Goal: Task Accomplishment & Management: Manage account settings

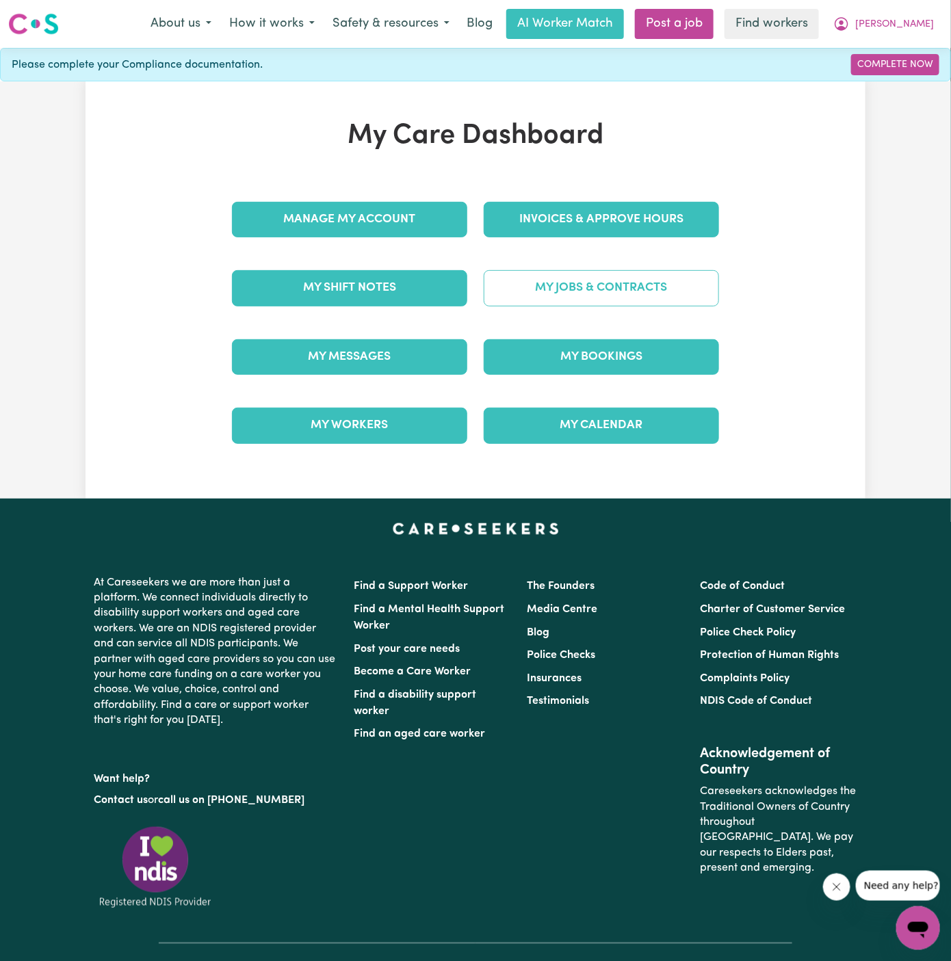
click at [612, 276] on link "My Jobs & Contracts" at bounding box center [601, 288] width 235 height 36
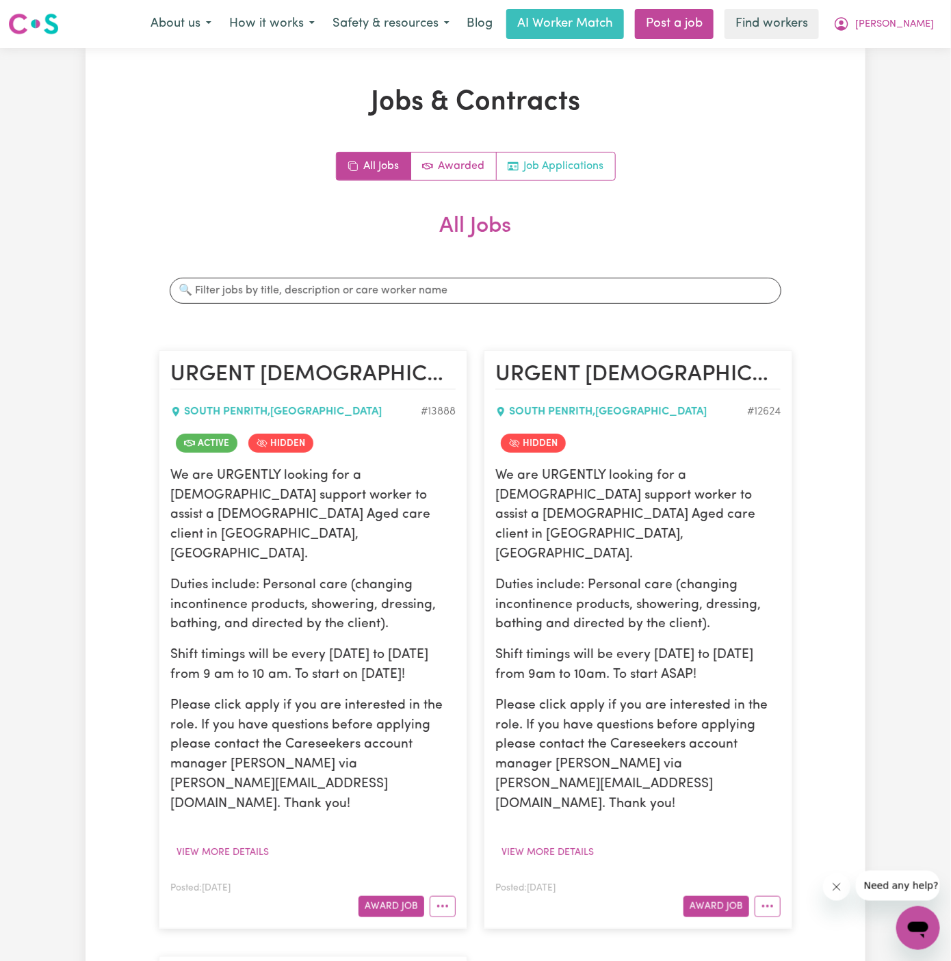
click at [562, 176] on link "Job Applications" at bounding box center [556, 166] width 118 height 27
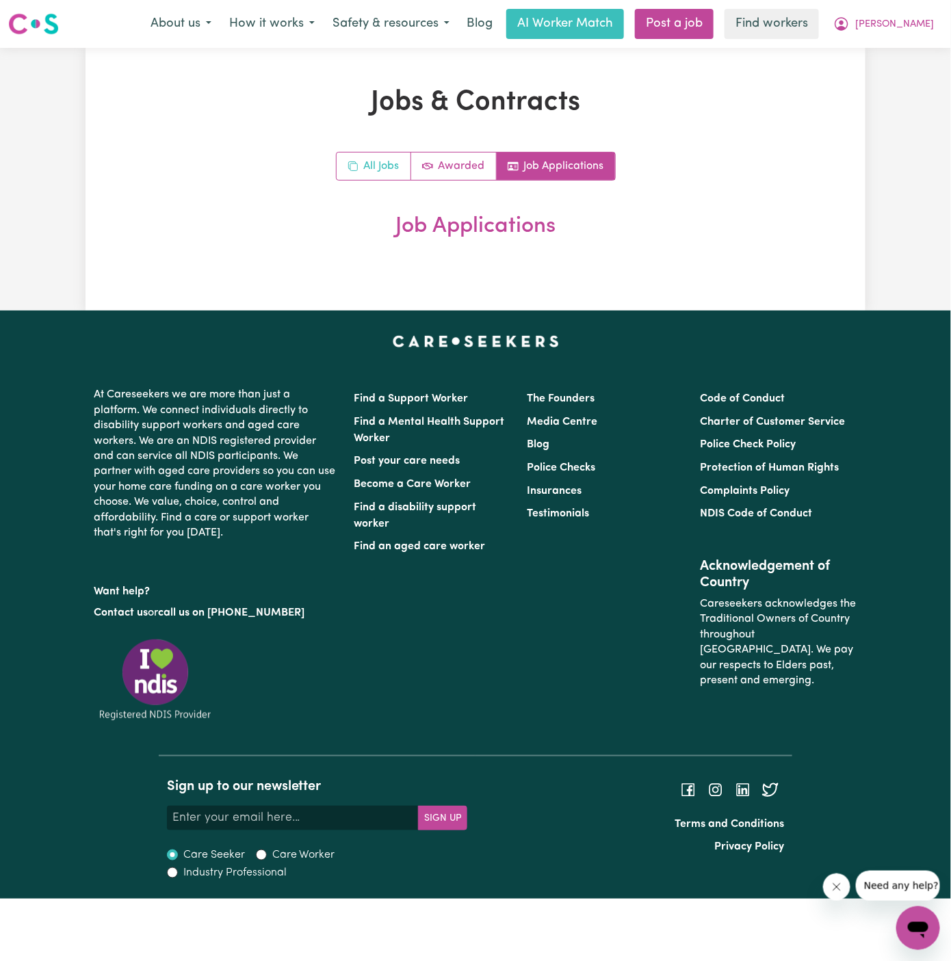
click at [372, 167] on link "All Jobs" at bounding box center [374, 166] width 75 height 27
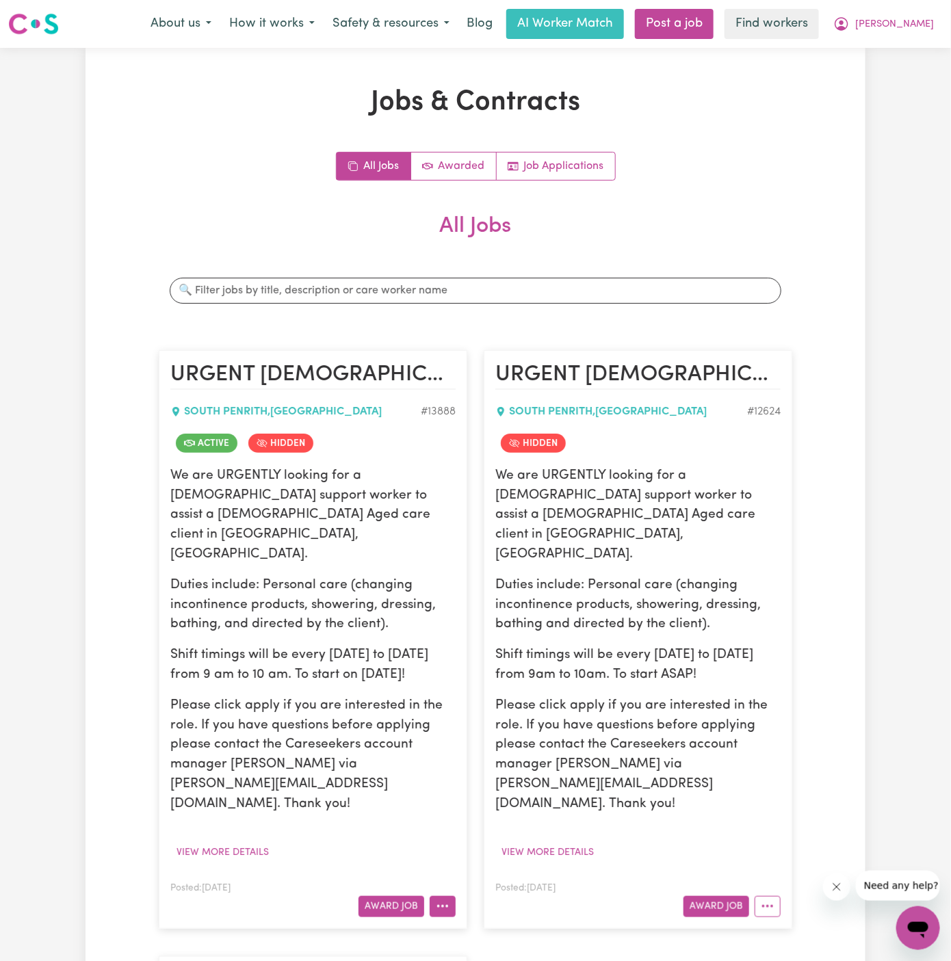
click at [448, 896] on button "More options" at bounding box center [443, 906] width 26 height 21
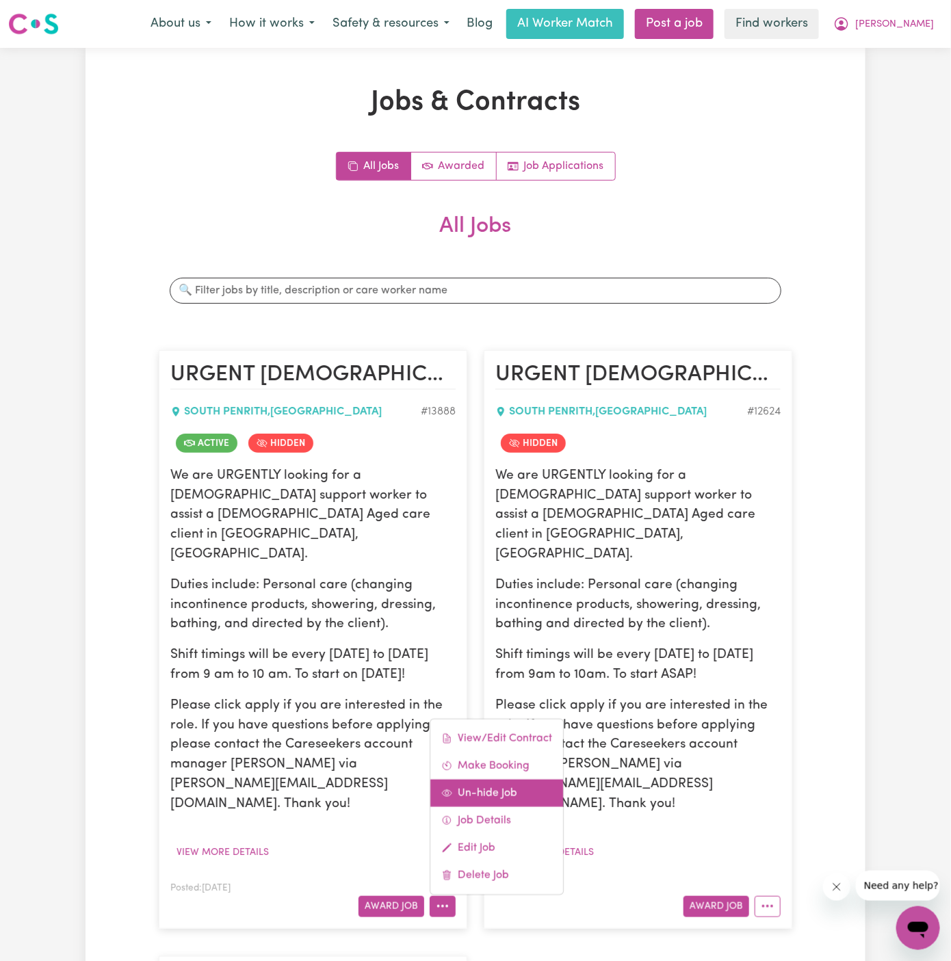
click at [506, 779] on link "Un-hide Job" at bounding box center [496, 792] width 133 height 27
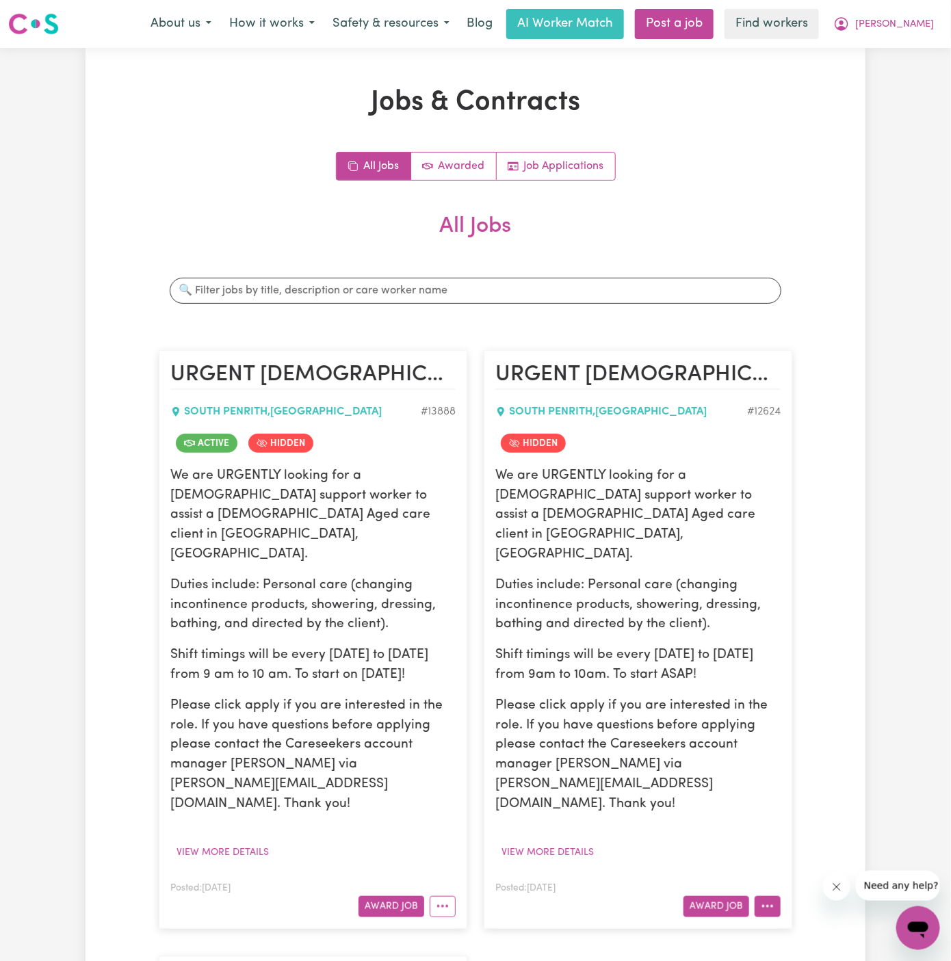
click at [757, 896] on button "More options" at bounding box center [767, 906] width 26 height 21
click at [802, 779] on link "Un-hide Job" at bounding box center [821, 792] width 133 height 27
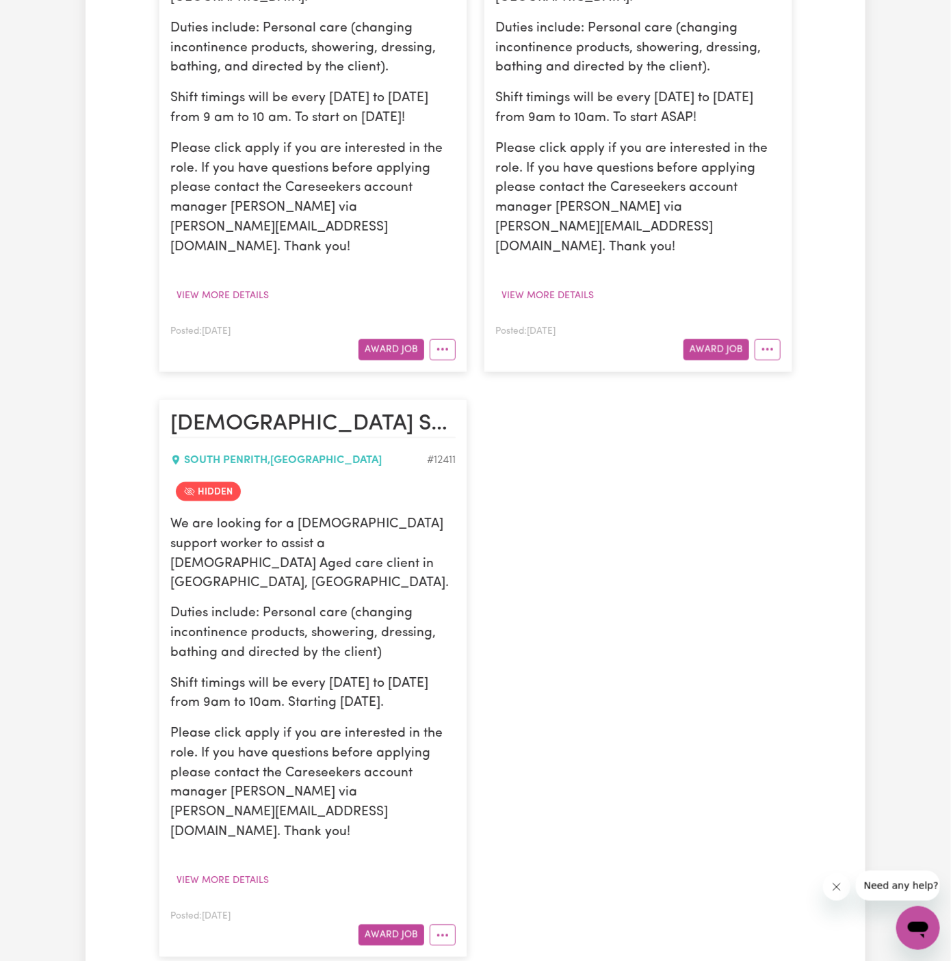
scroll to position [581, 0]
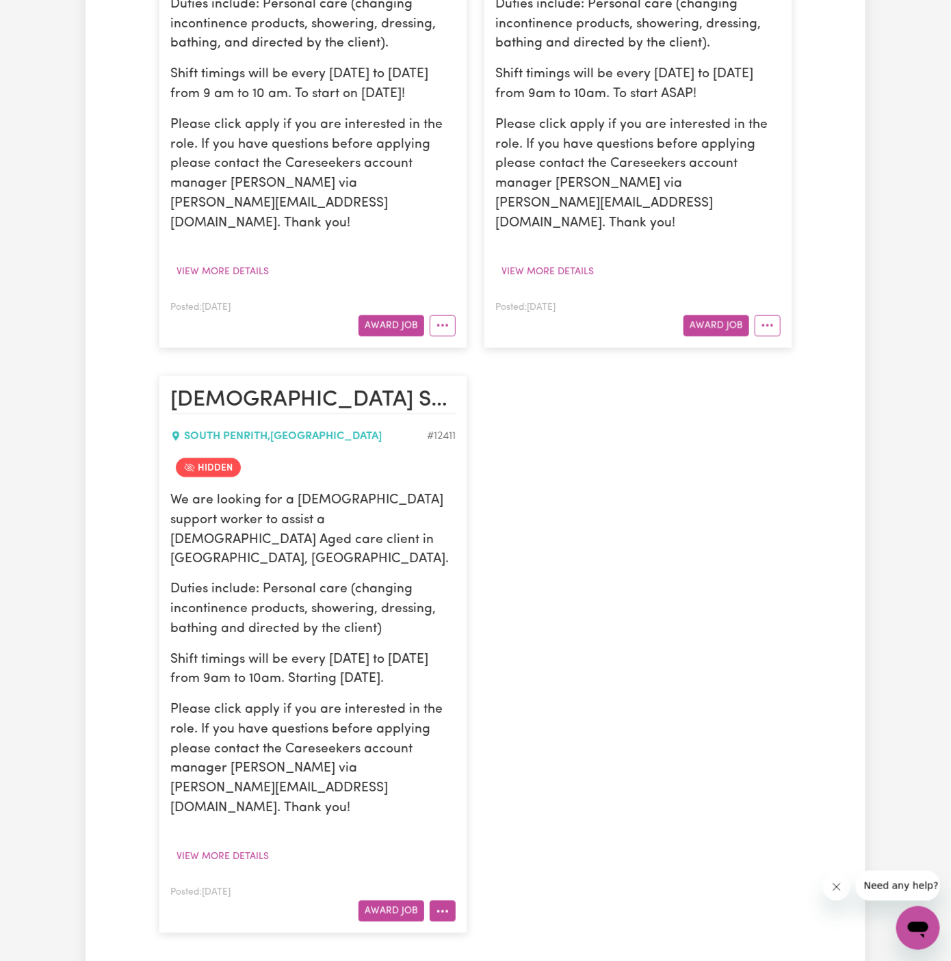
click at [445, 905] on icon "More options" at bounding box center [443, 912] width 14 height 14
click at [498, 785] on link "Un-hide Job" at bounding box center [496, 798] width 133 height 27
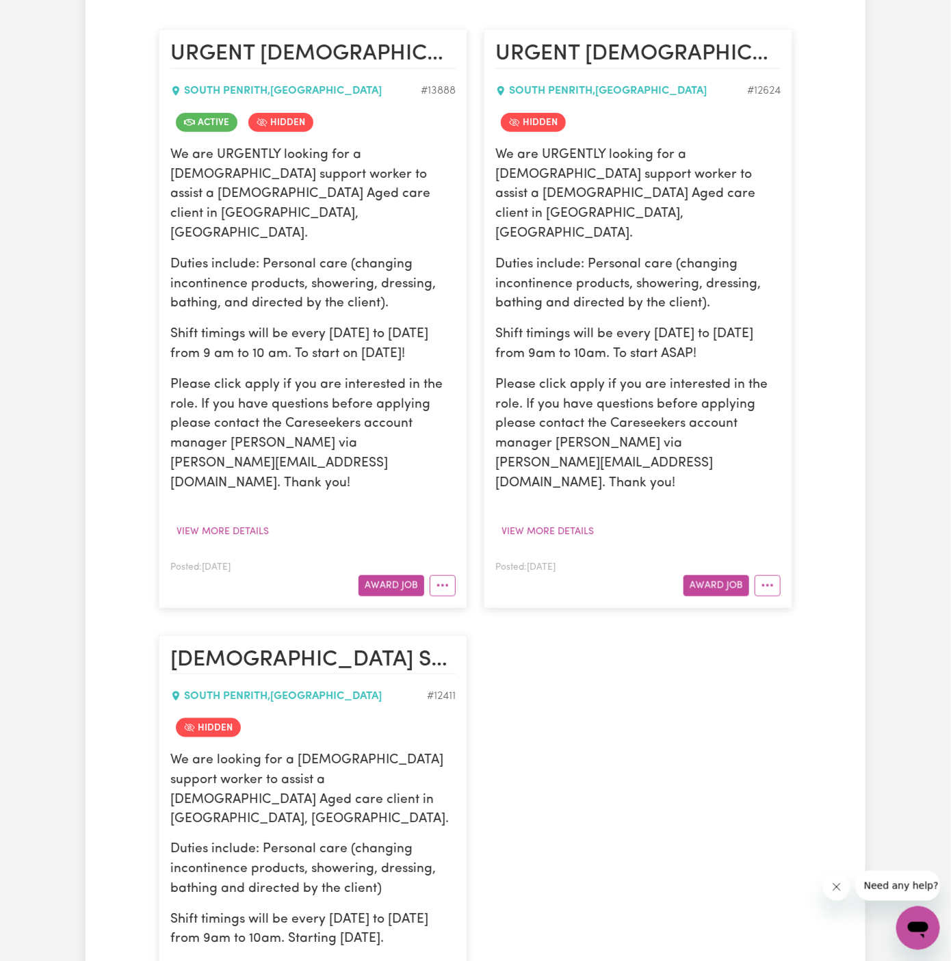
scroll to position [0, 0]
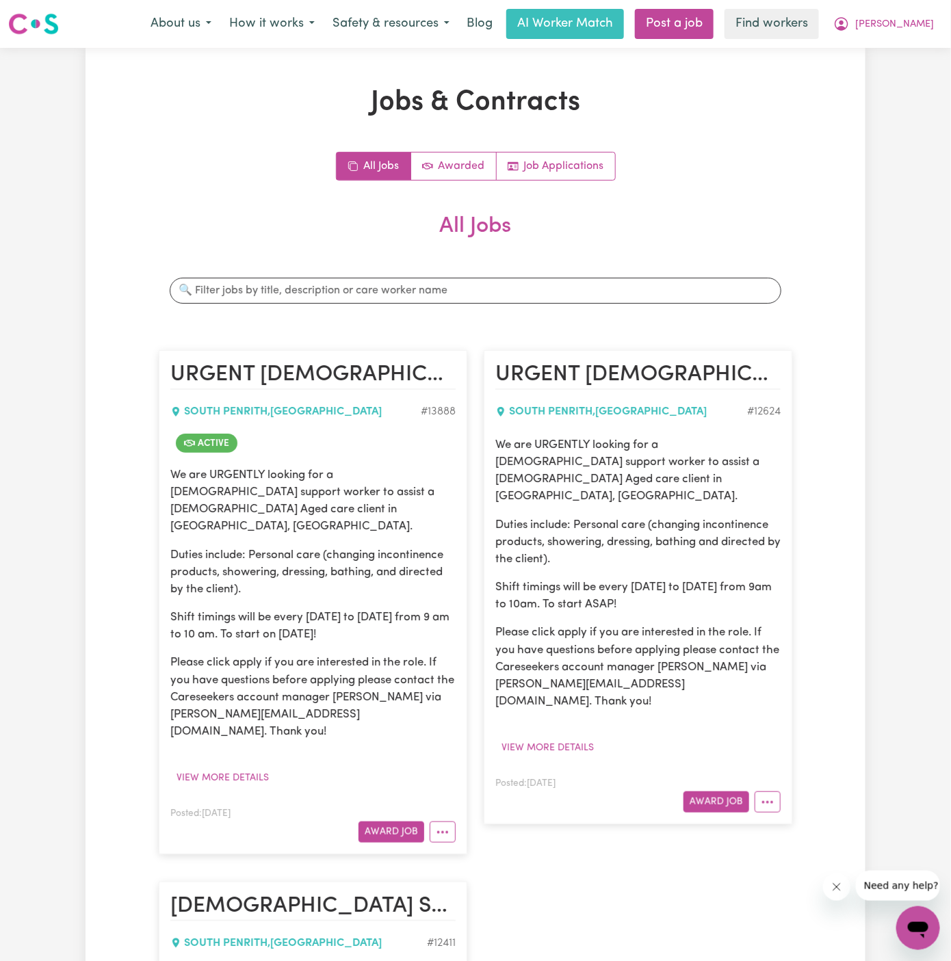
click at [586, 148] on div "Jobs & Contracts All Jobs Awarded Job Applications All Jobs Search jobs URGENT …" at bounding box center [475, 735] width 650 height 1299
click at [581, 169] on link "Job Applications" at bounding box center [556, 166] width 118 height 27
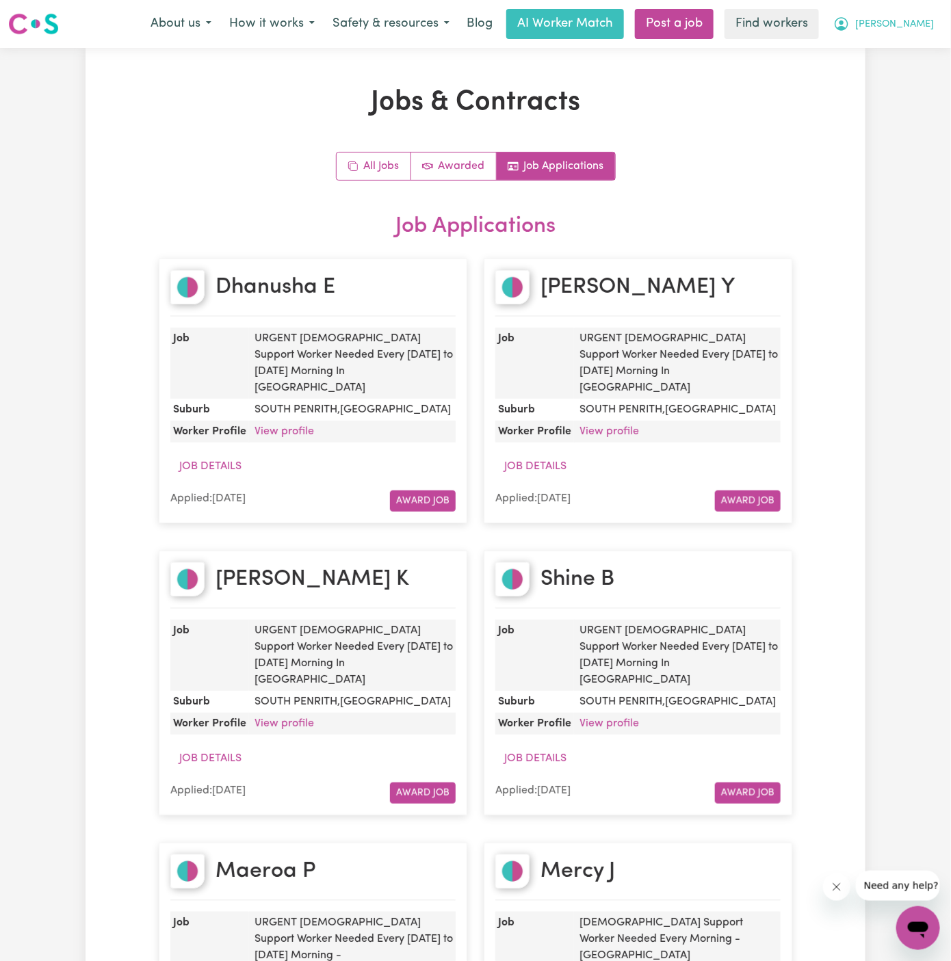
click at [915, 27] on span "[PERSON_NAME]" at bounding box center [894, 24] width 79 height 15
click at [915, 49] on link "My Dashboard" at bounding box center [888, 53] width 108 height 26
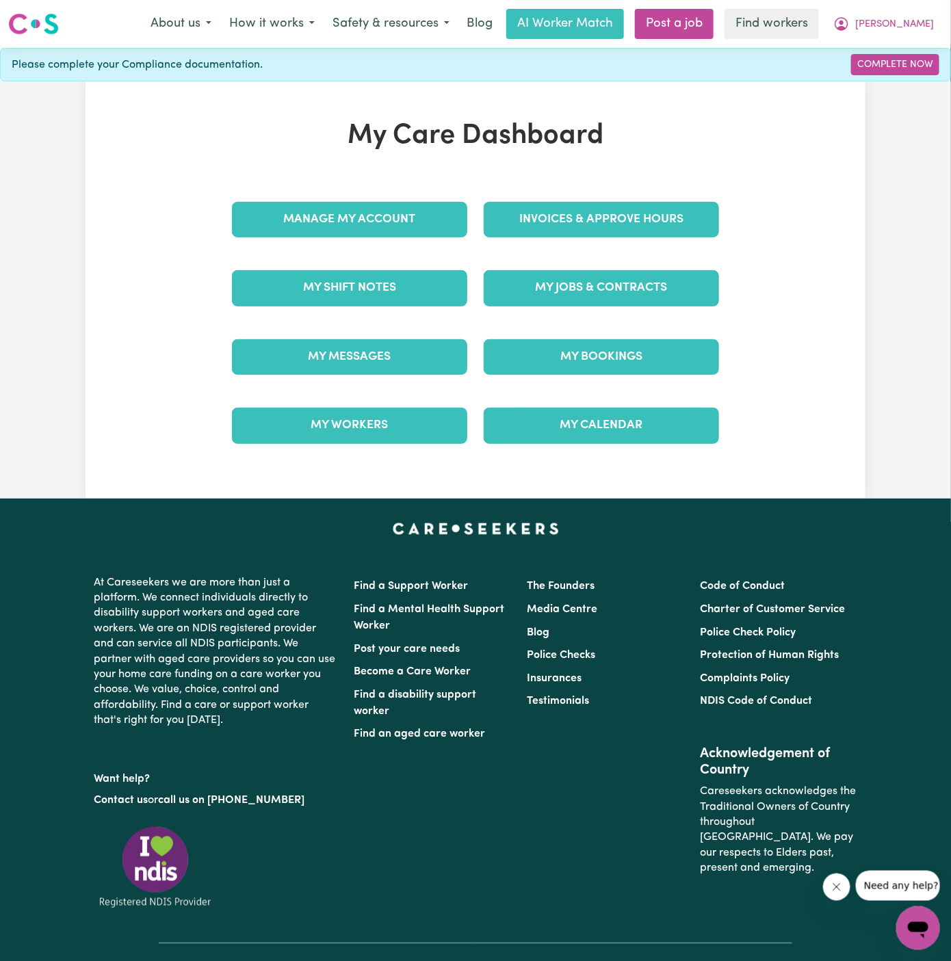
click at [654, 187] on div "Invoices & Approve Hours" at bounding box center [601, 219] width 252 height 68
click at [646, 218] on link "Invoices & Approve Hours" at bounding box center [601, 220] width 235 height 36
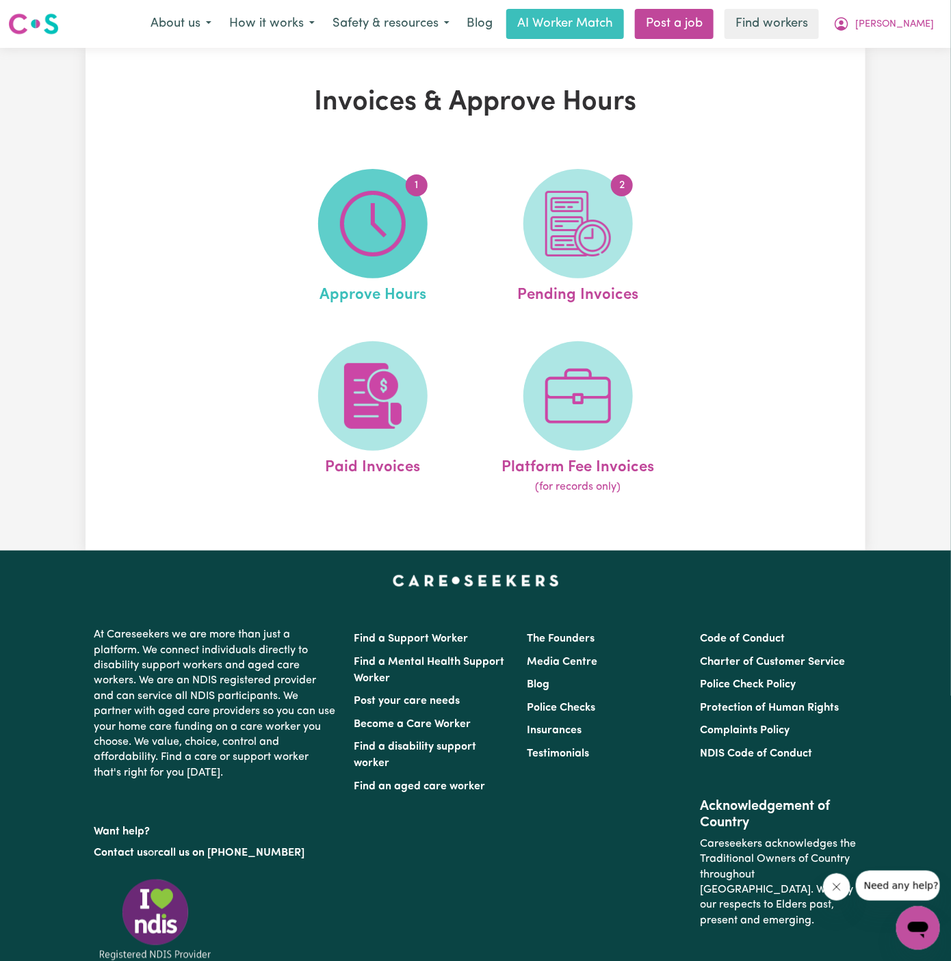
click at [395, 202] on img at bounding box center [373, 224] width 66 height 66
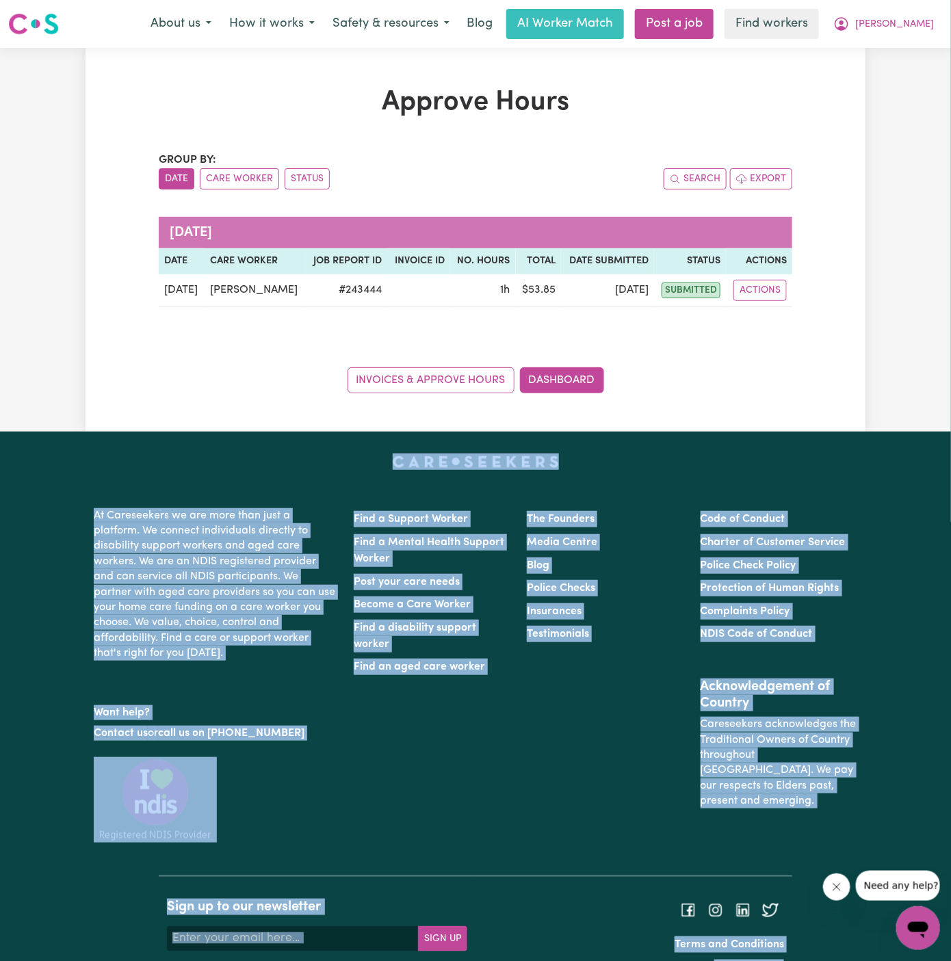
scroll to position [56, 0]
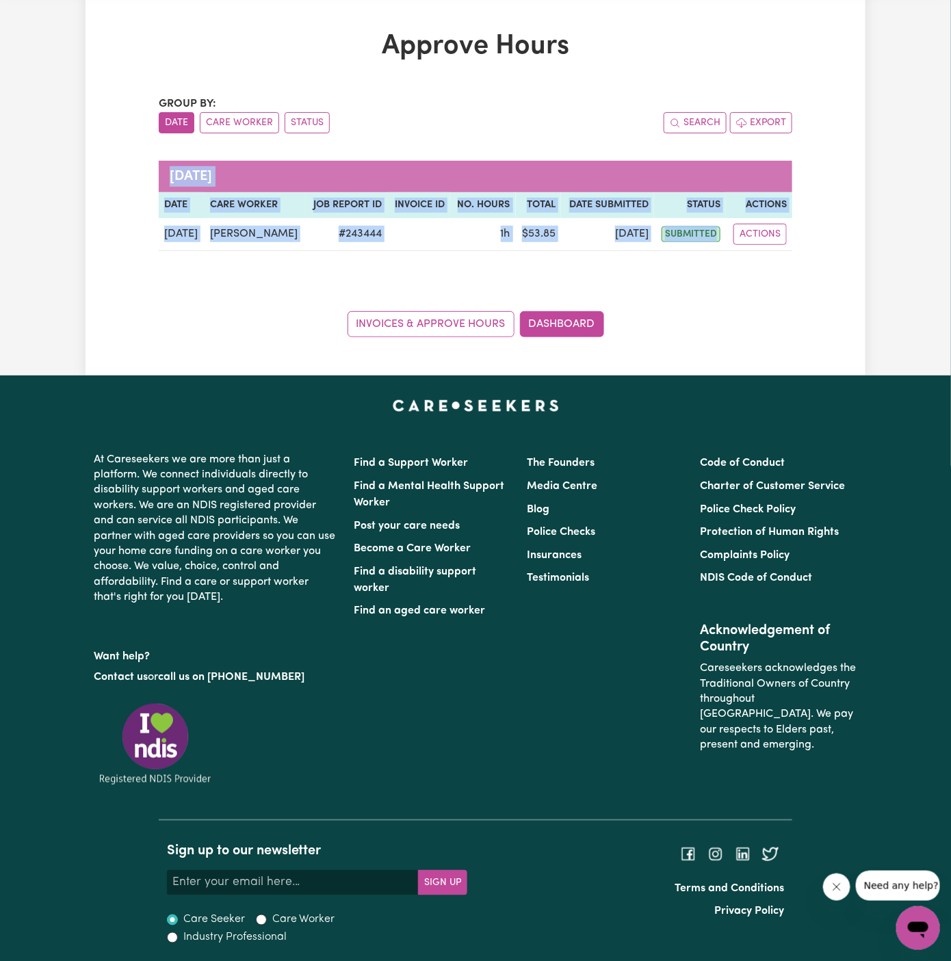
drag, startPoint x: 723, startPoint y: 298, endPoint x: 876, endPoint y: 75, distance: 269.6
click at [876, 75] on div "Approve Hours Group by: Date Care Worker Status Search Export September 2025 Da…" at bounding box center [475, 184] width 951 height 384
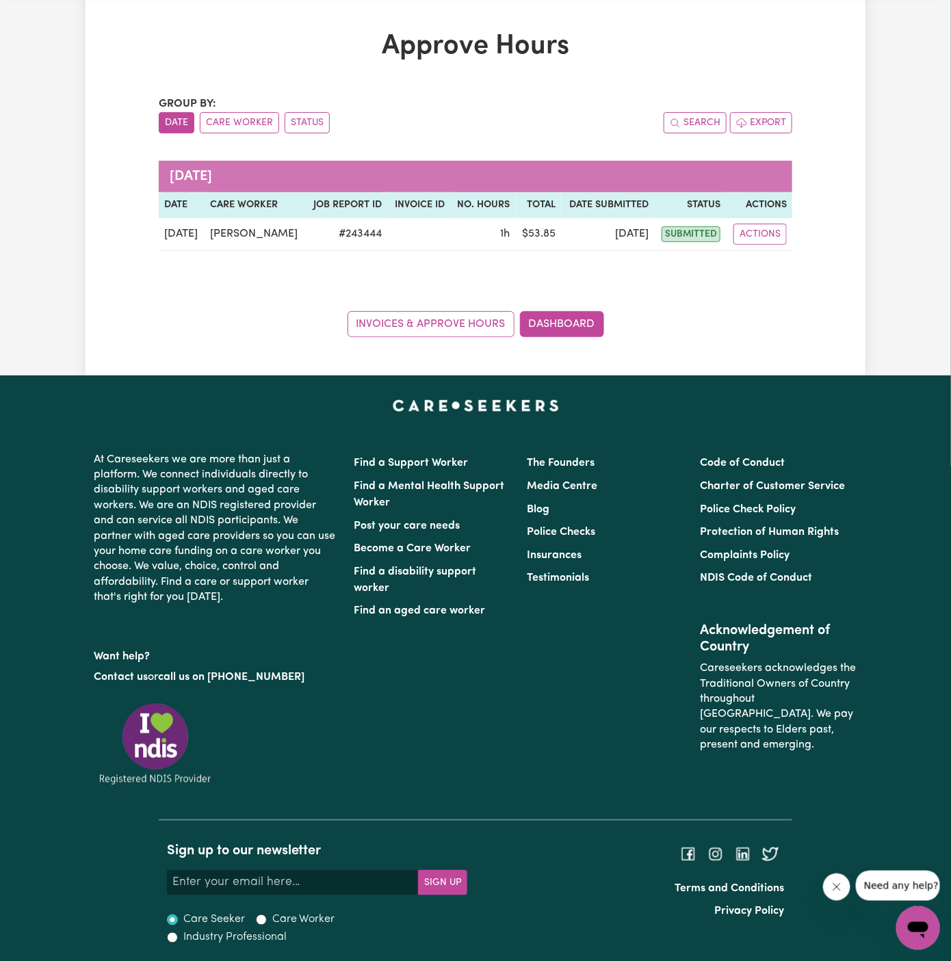
click at [876, 75] on div "Approve Hours Group by: Date Care Worker Status Search Export September 2025 Da…" at bounding box center [475, 184] width 951 height 384
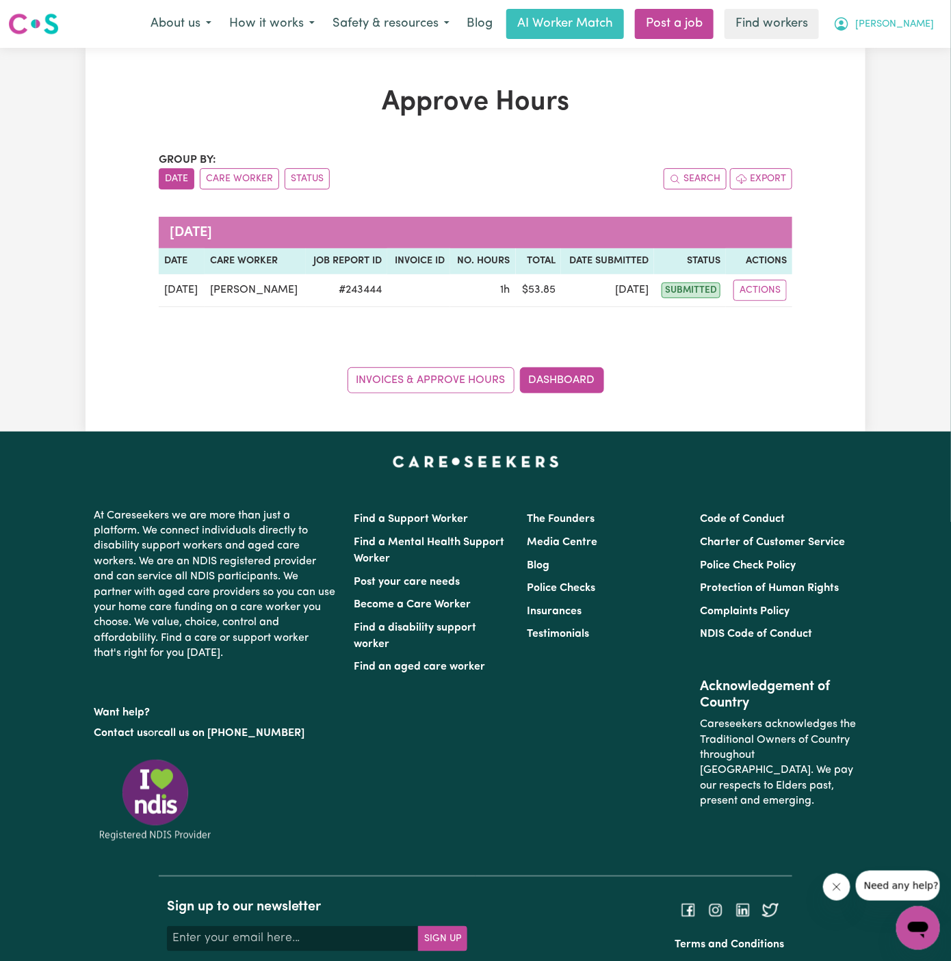
click at [907, 27] on span "[PERSON_NAME]" at bounding box center [894, 24] width 79 height 15
click at [906, 46] on link "My Dashboard" at bounding box center [888, 53] width 108 height 26
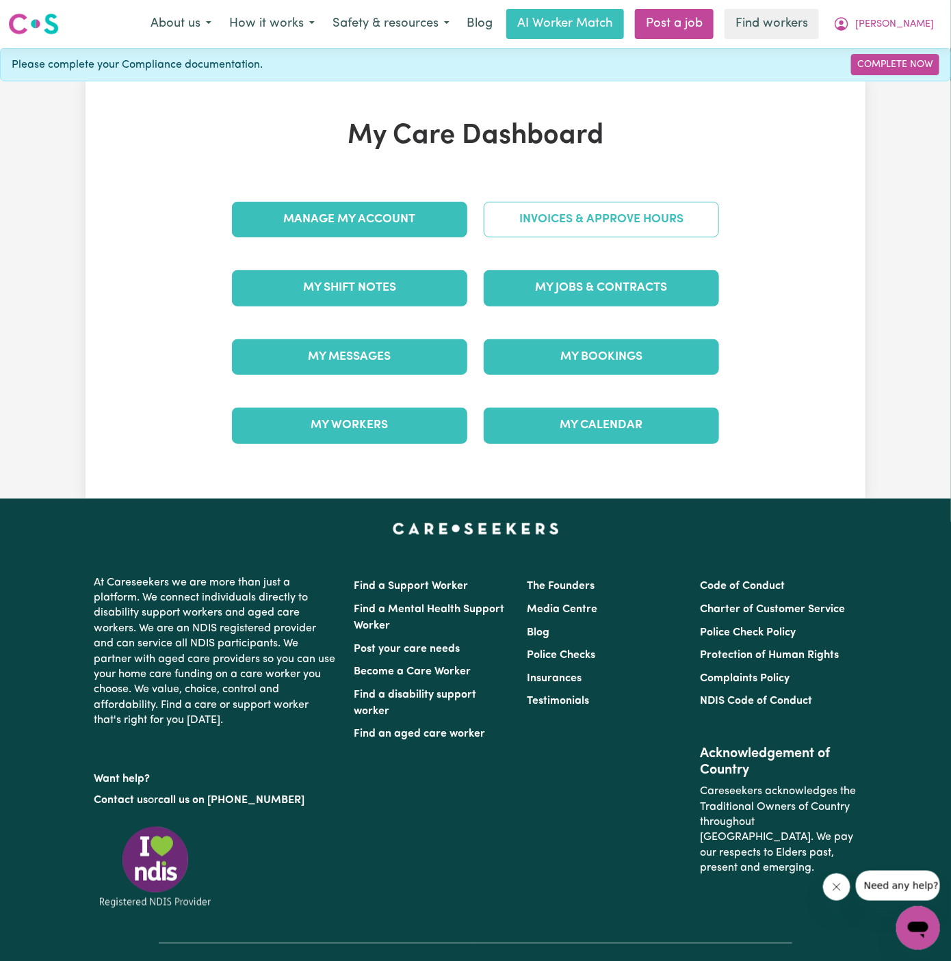
click at [655, 213] on link "Invoices & Approve Hours" at bounding box center [601, 220] width 235 height 36
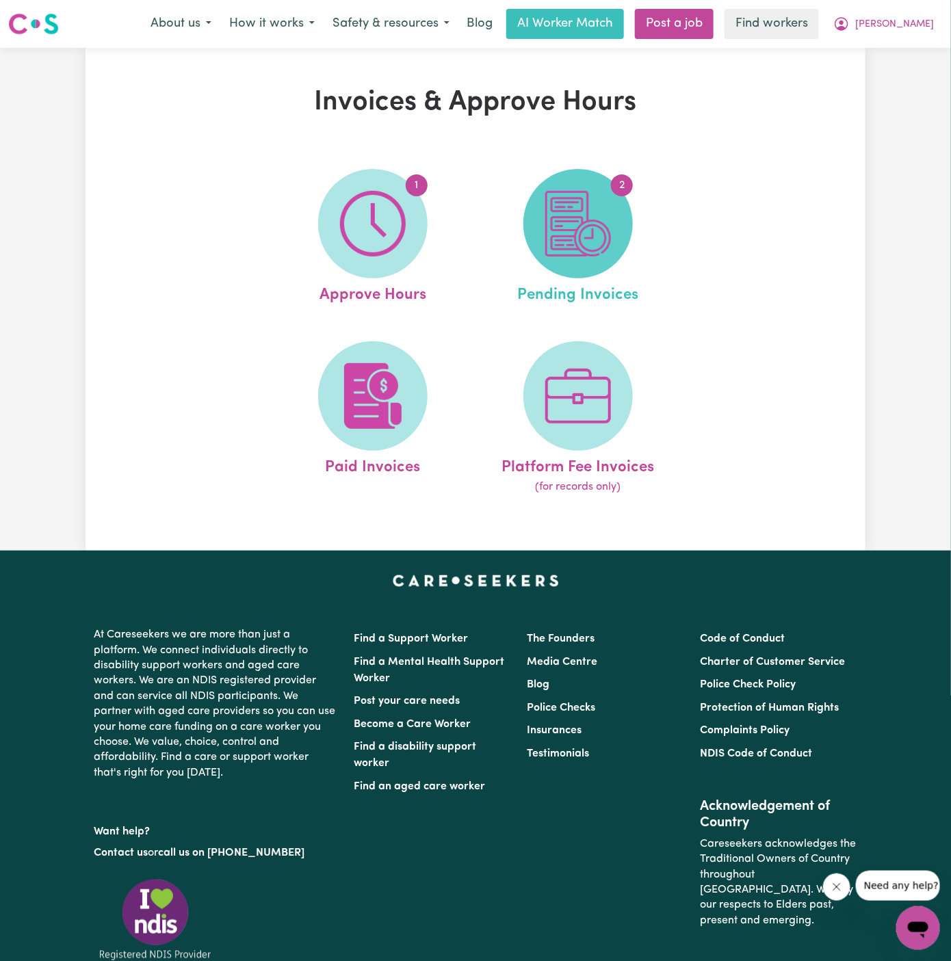
click at [563, 243] on img at bounding box center [578, 224] width 66 height 66
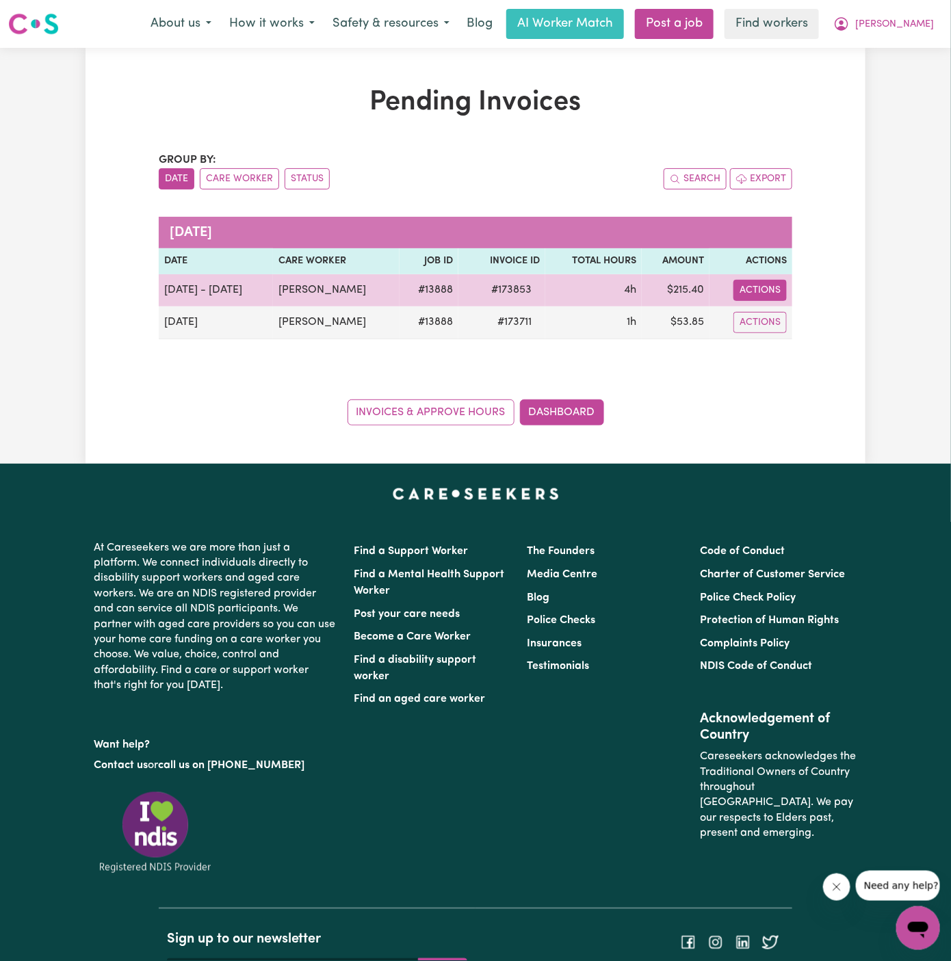
click at [765, 285] on button "Actions" at bounding box center [759, 290] width 53 height 21
click at [795, 317] on link "Download Invoice" at bounding box center [797, 321] width 125 height 27
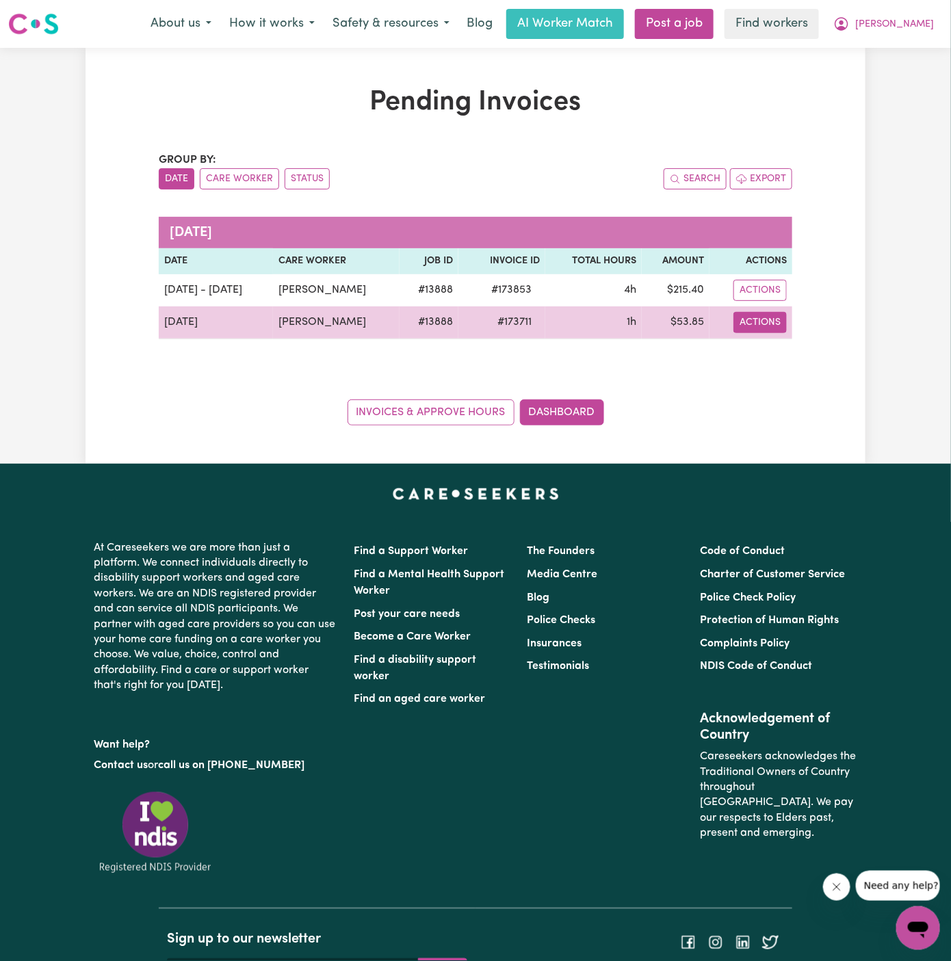
click at [771, 321] on button "Actions" at bounding box center [759, 322] width 53 height 21
click at [782, 348] on link "Download Invoice" at bounding box center [797, 353] width 125 height 27
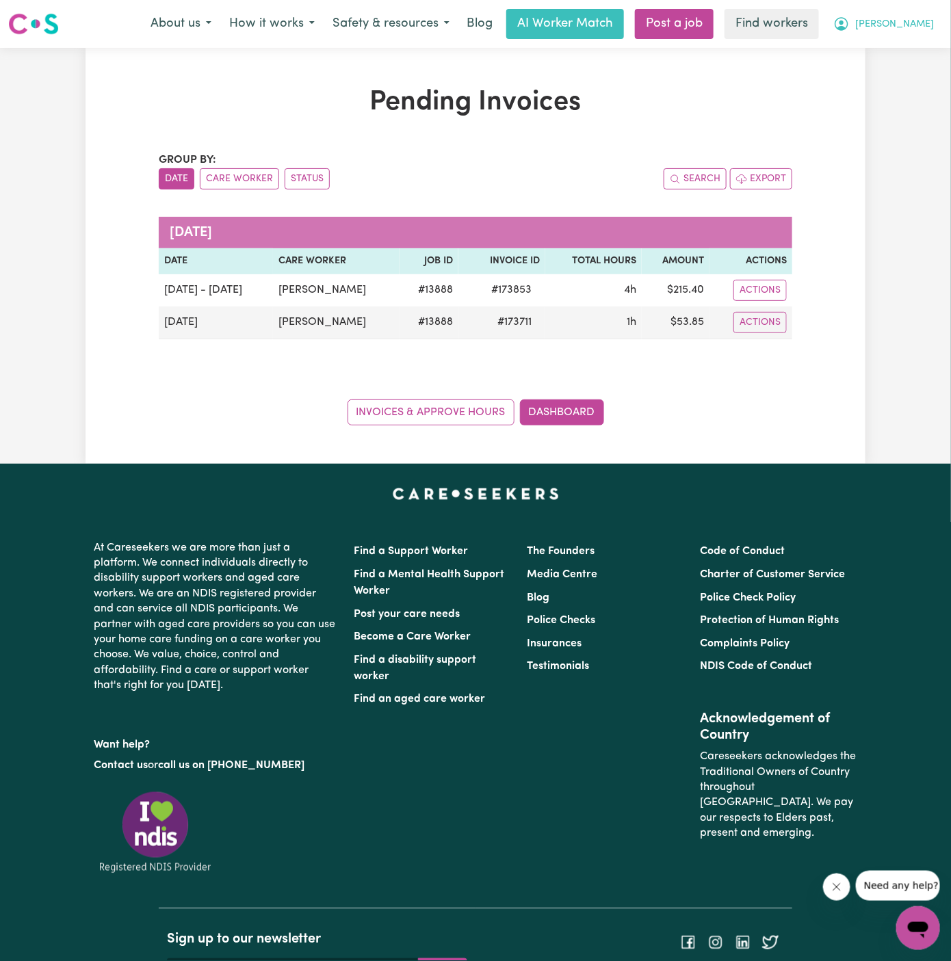
click at [914, 25] on span "[PERSON_NAME]" at bounding box center [894, 24] width 79 height 15
click at [906, 83] on link "Logout" at bounding box center [888, 79] width 108 height 26
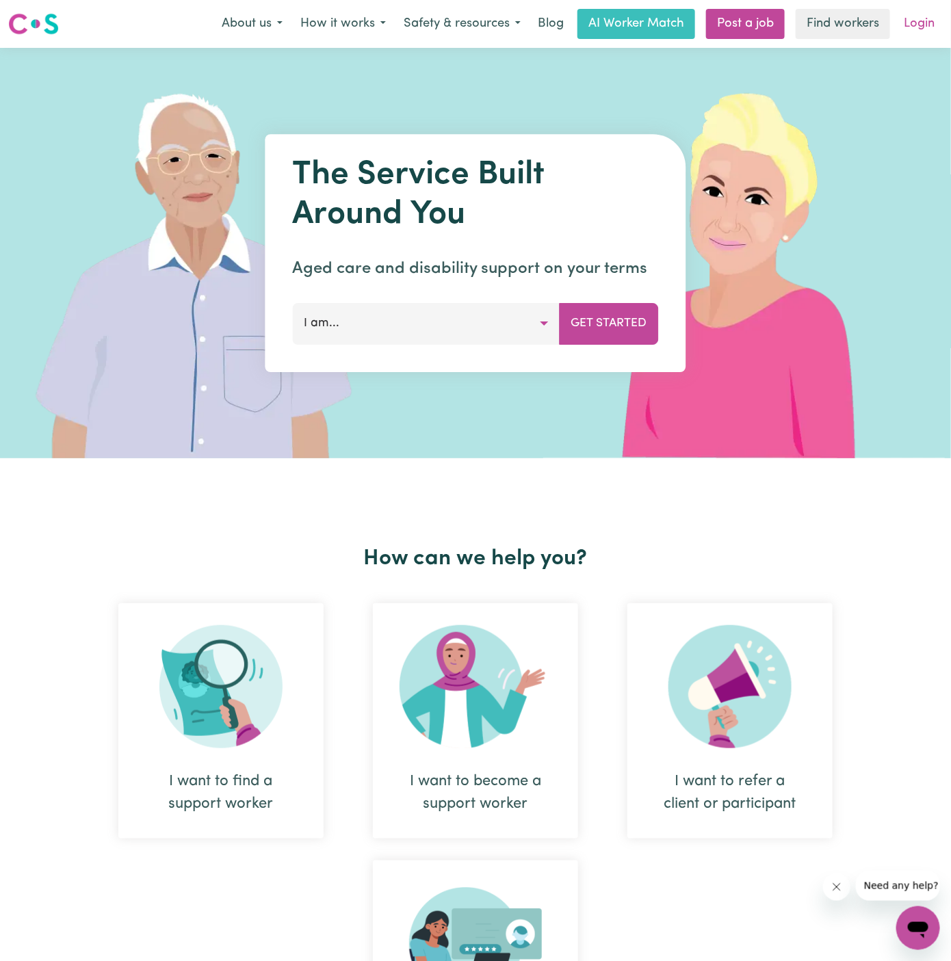
click at [924, 29] on link "Login" at bounding box center [918, 24] width 47 height 30
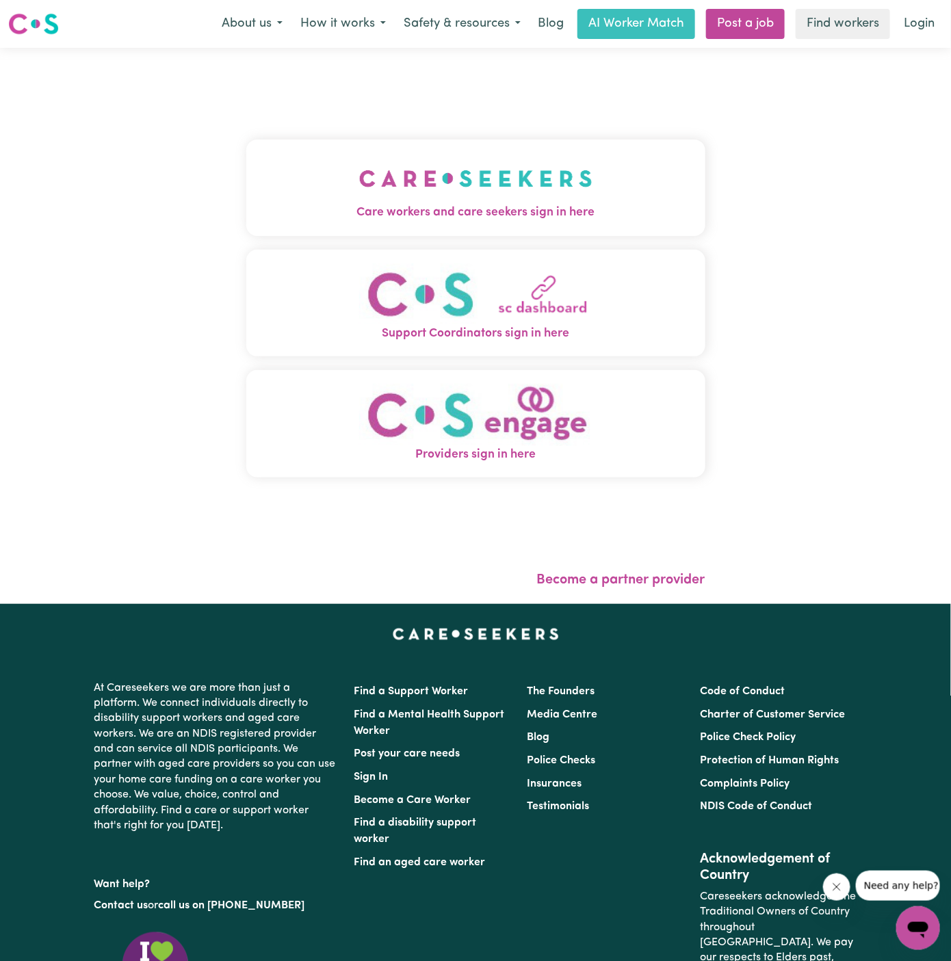
click at [492, 151] on button "Care workers and care seekers sign in here" at bounding box center [475, 188] width 459 height 96
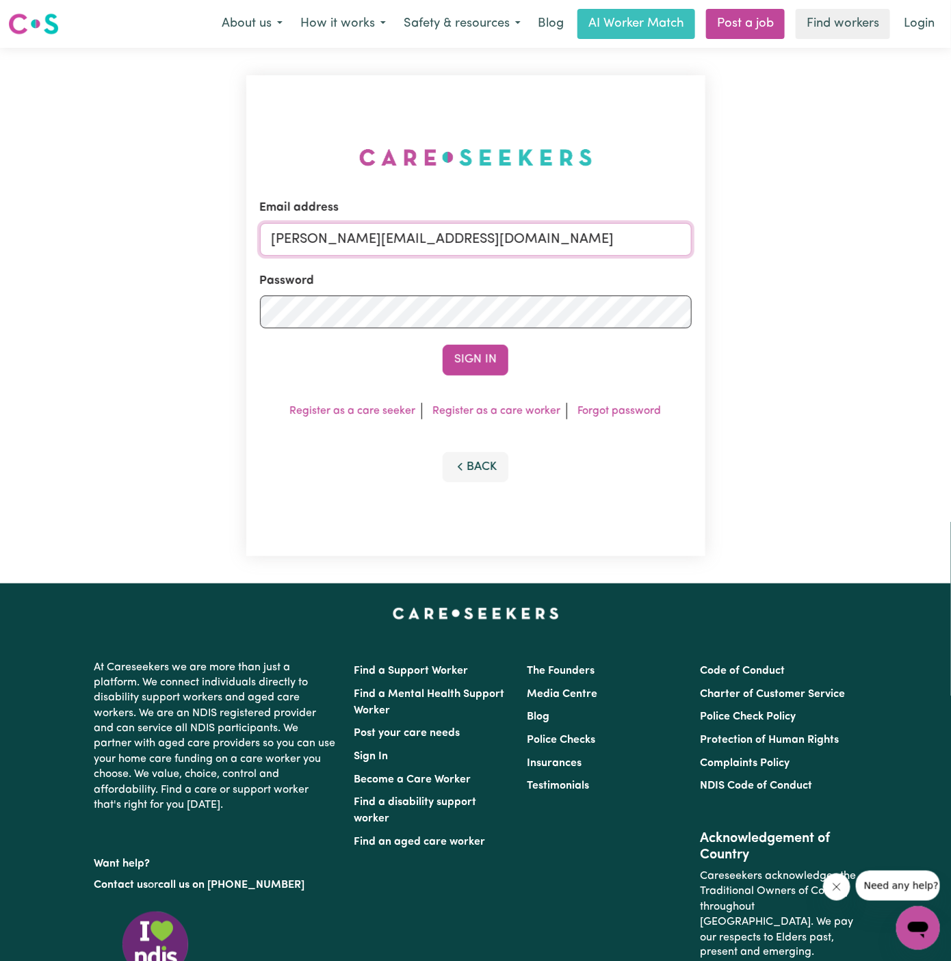
click at [564, 237] on input "dyan@careseekers.com.au" at bounding box center [476, 239] width 432 height 33
drag, startPoint x: 340, startPoint y: 246, endPoint x: 816, endPoint y: 244, distance: 476.1
click at [816, 244] on div "Email address superuser~kayefinleyYS@careseekers.com.au Password Sign In Regist…" at bounding box center [475, 316] width 951 height 536
type input "superuser~ClientBurleighWatersCF@careseekers.com.au"
click at [443, 345] on button "Sign In" at bounding box center [476, 360] width 66 height 30
